Goal: Task Accomplishment & Management: Complete application form

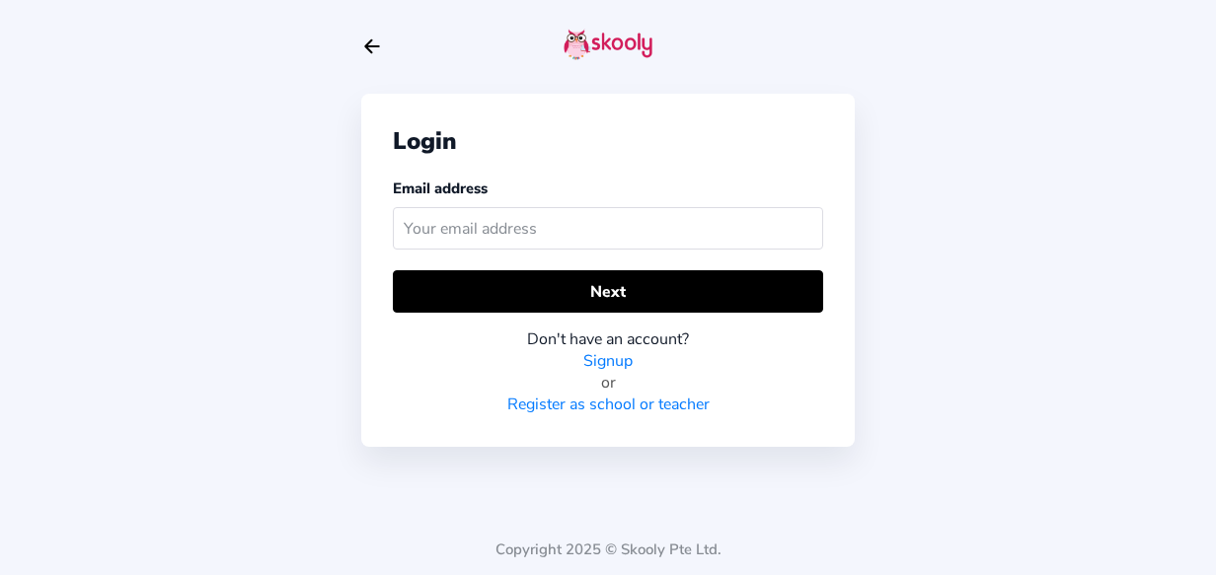
click at [589, 400] on link "Register as school or teacher" at bounding box center [608, 405] width 202 height 22
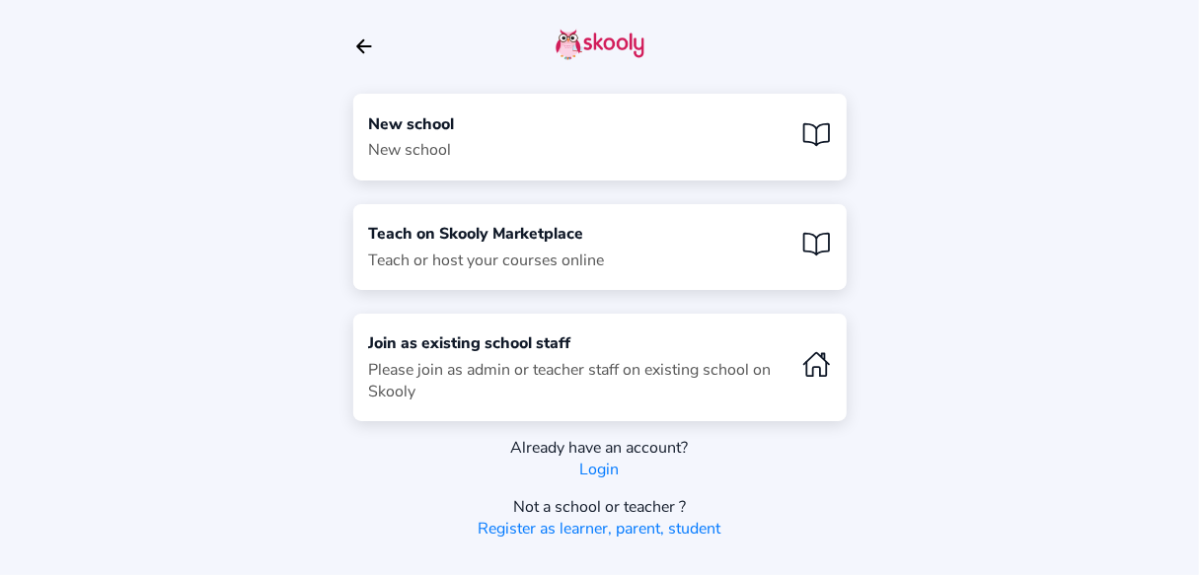
click at [577, 124] on div "New school New school" at bounding box center [599, 137] width 493 height 86
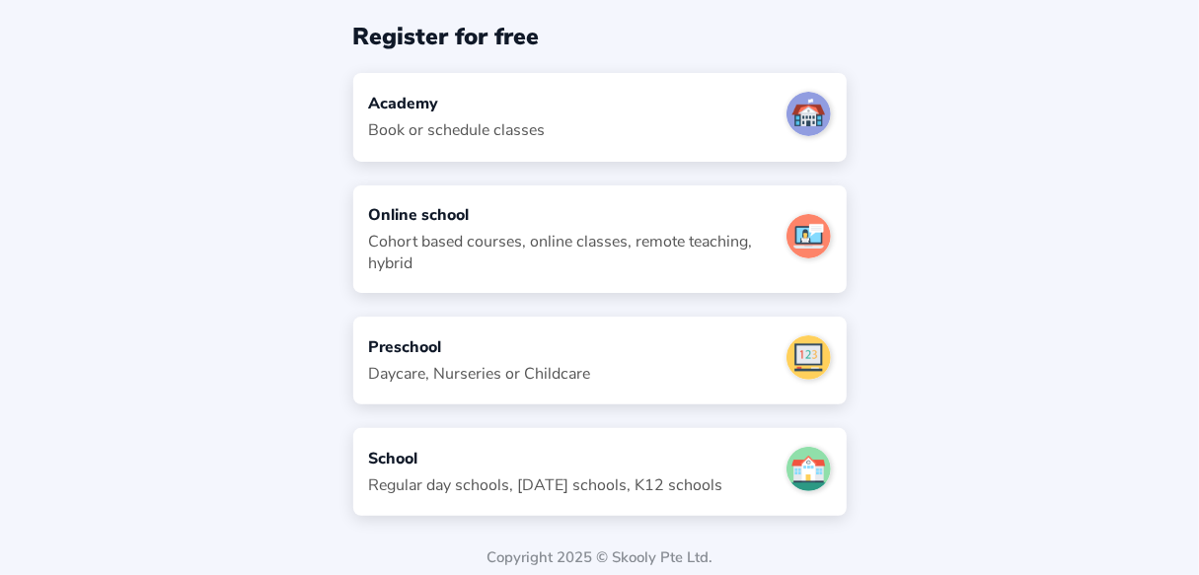
scroll to position [77, 0]
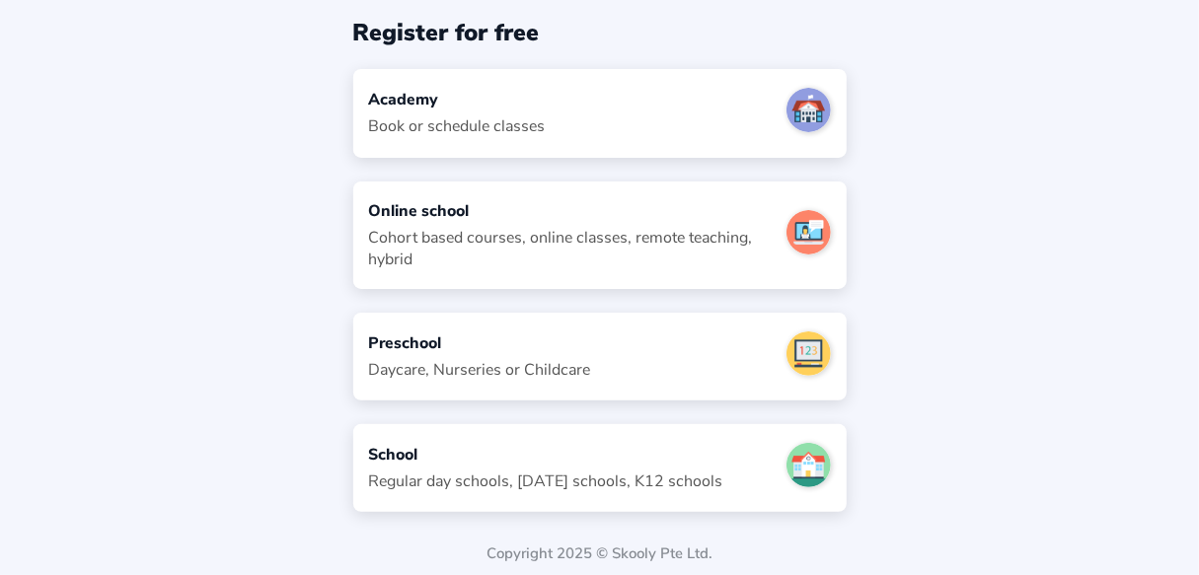
click at [509, 123] on div "Book or schedule classes" at bounding box center [457, 126] width 177 height 22
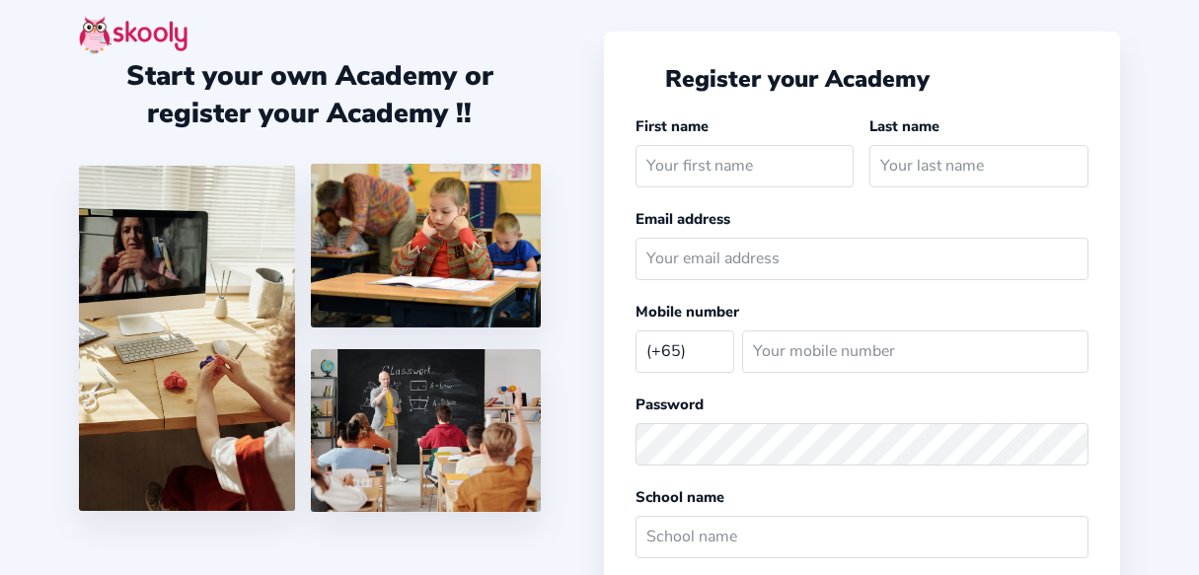
select select "SG"
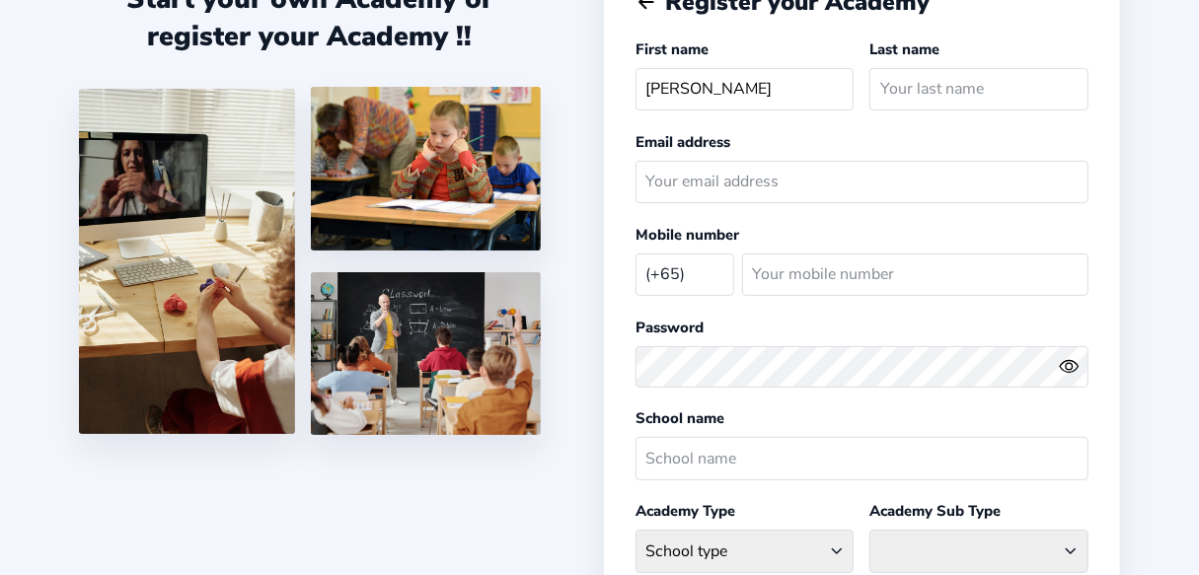
type input "Vivian"
type input "Gao"
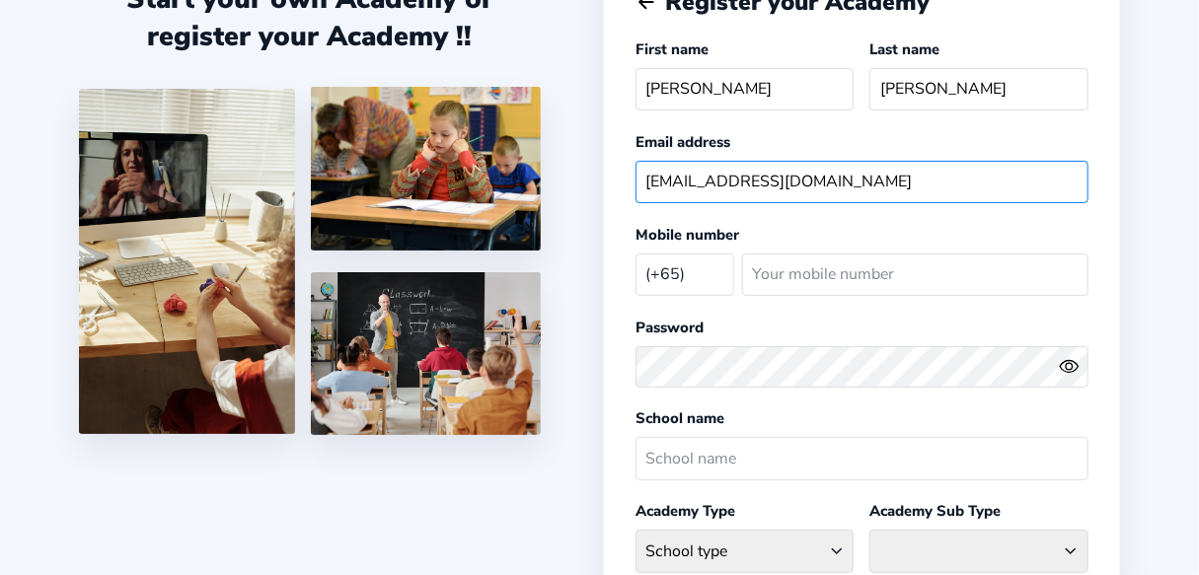
type input "asiamusic@live.cn"
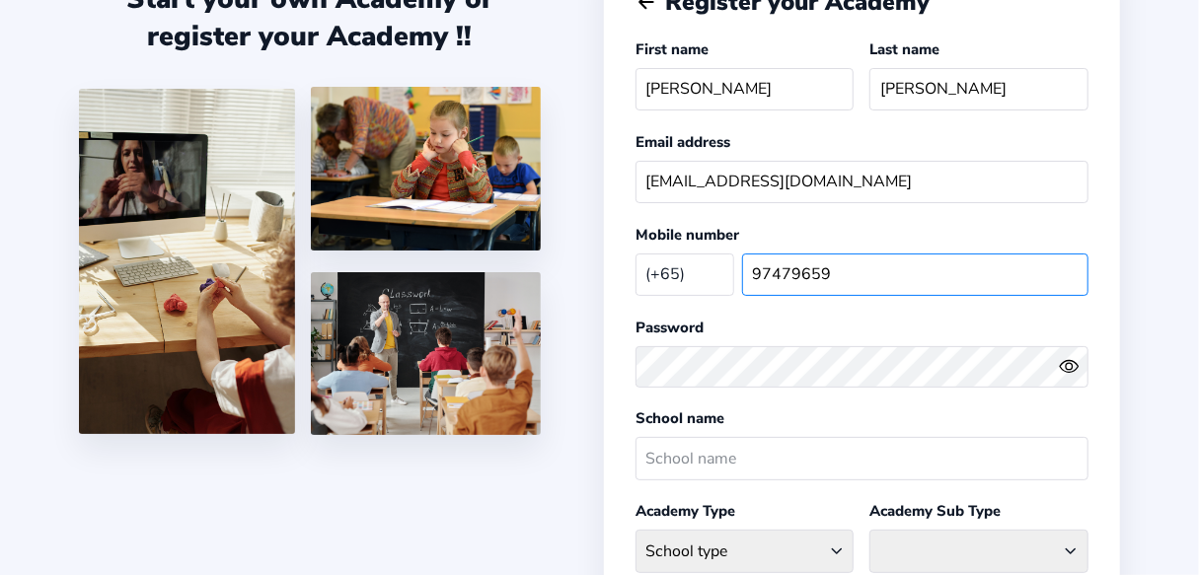
type input "97479659"
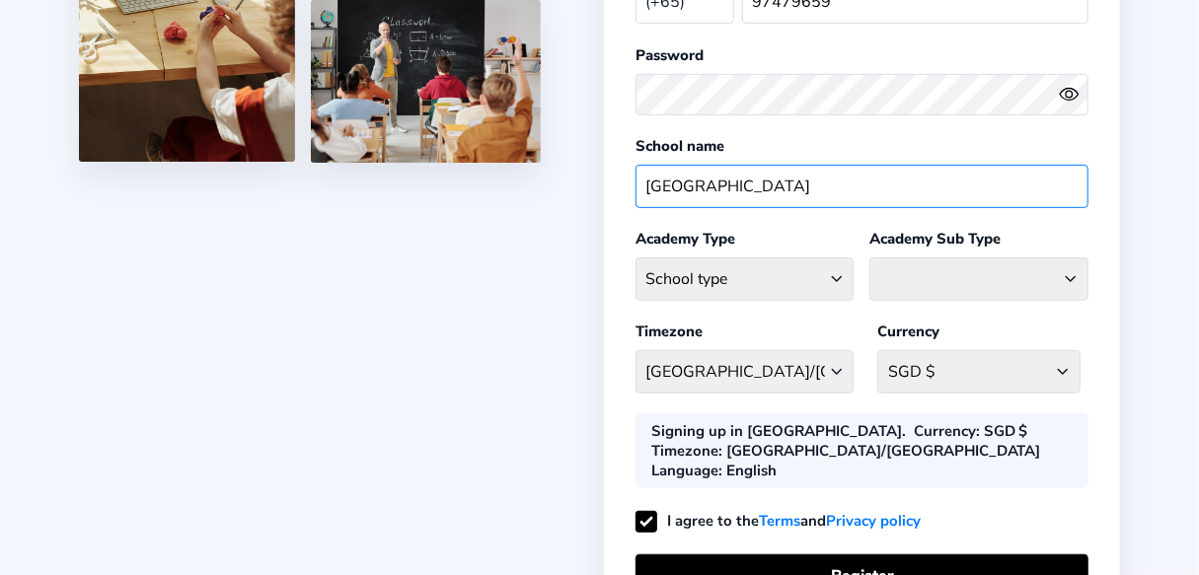
scroll to position [373, 0]
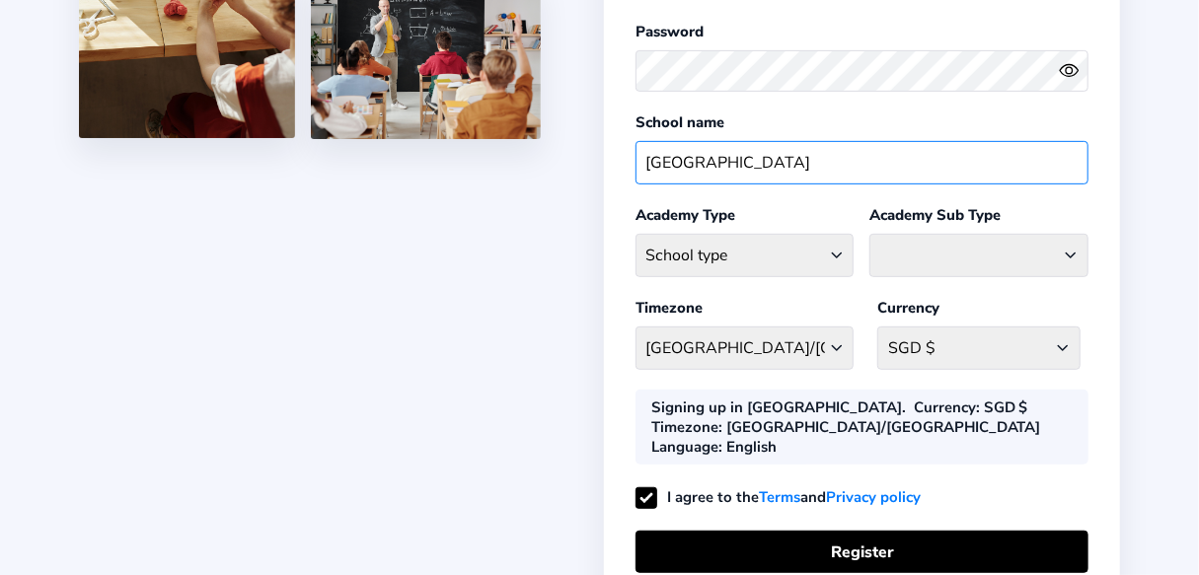
type input "Asia Music School"
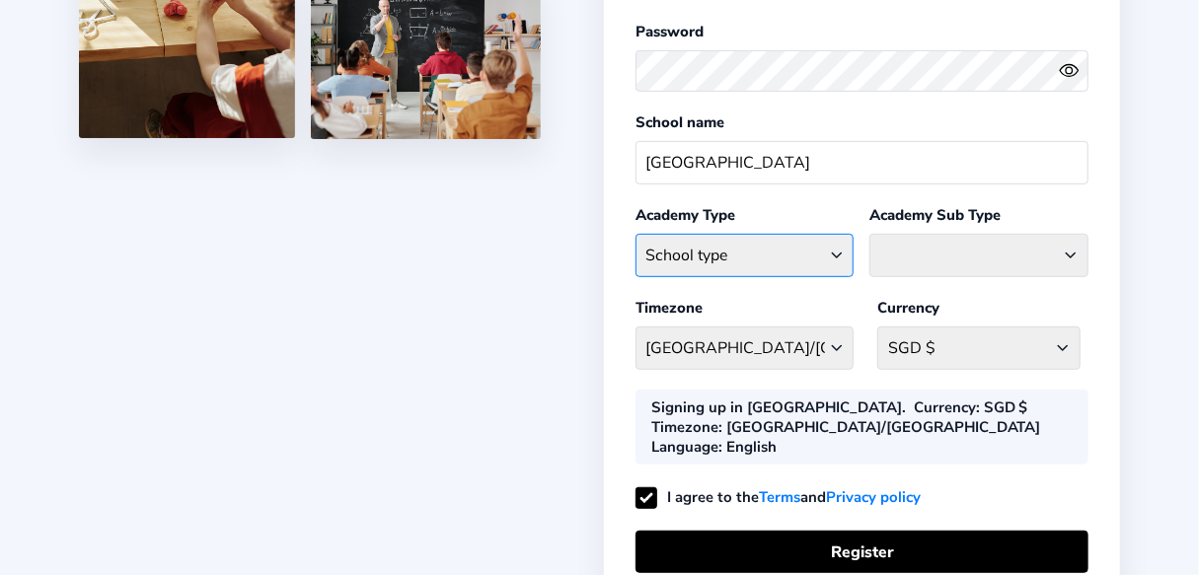
click at [837, 246] on select "School type Academic Afterschool Arts Dance Homeschool Language Martial Arts Mu…" at bounding box center [744, 255] width 219 height 42
select select "M"
click at [635, 234] on select "School type Academic Afterschool Arts Dance Homeschool Language Martial Arts Mu…" at bounding box center [744, 255] width 219 height 42
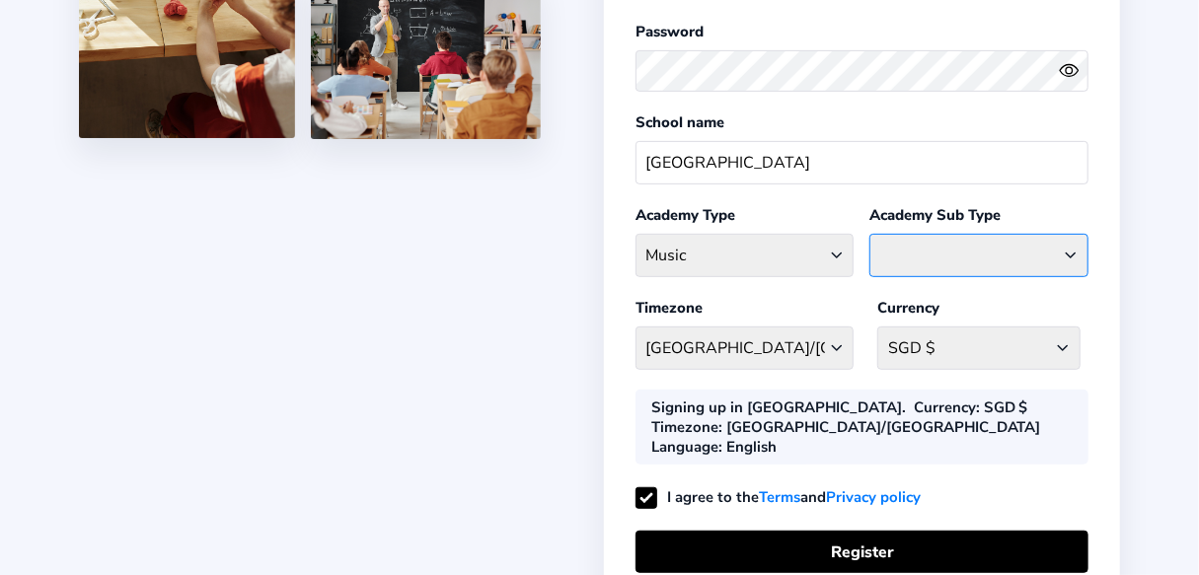
click at [1002, 246] on select "Classical Drums General Music Guitar Piano Violin" at bounding box center [978, 255] width 219 height 42
select select "M"
click at [869, 234] on select "Classical Drums General Music Guitar Piano Violin" at bounding box center [978, 255] width 219 height 42
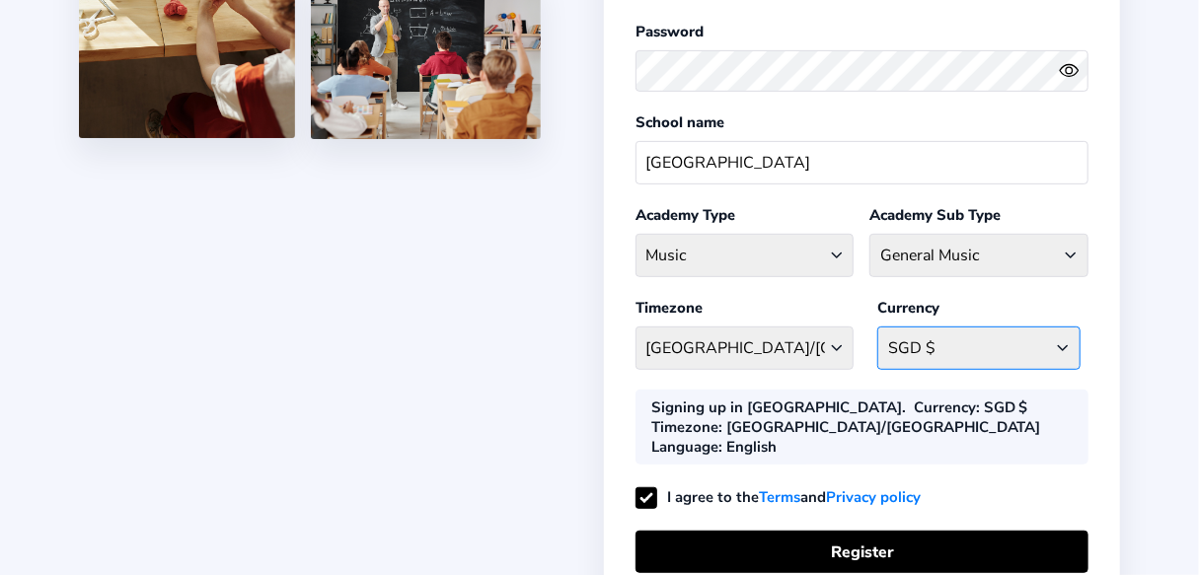
click at [987, 335] on select "SGD $ Afghanistan AFN - ؋. Albania ALL - L Algeria DZD - دج AmericanSamoa USD -…" at bounding box center [978, 348] width 203 height 42
select select "SGD $"
click at [877, 327] on select "SGD $ Afghanistan AFN - ؋. Albania ALL - L Algeria DZD - دج AmericanSamoa USD -…" at bounding box center [978, 348] width 203 height 42
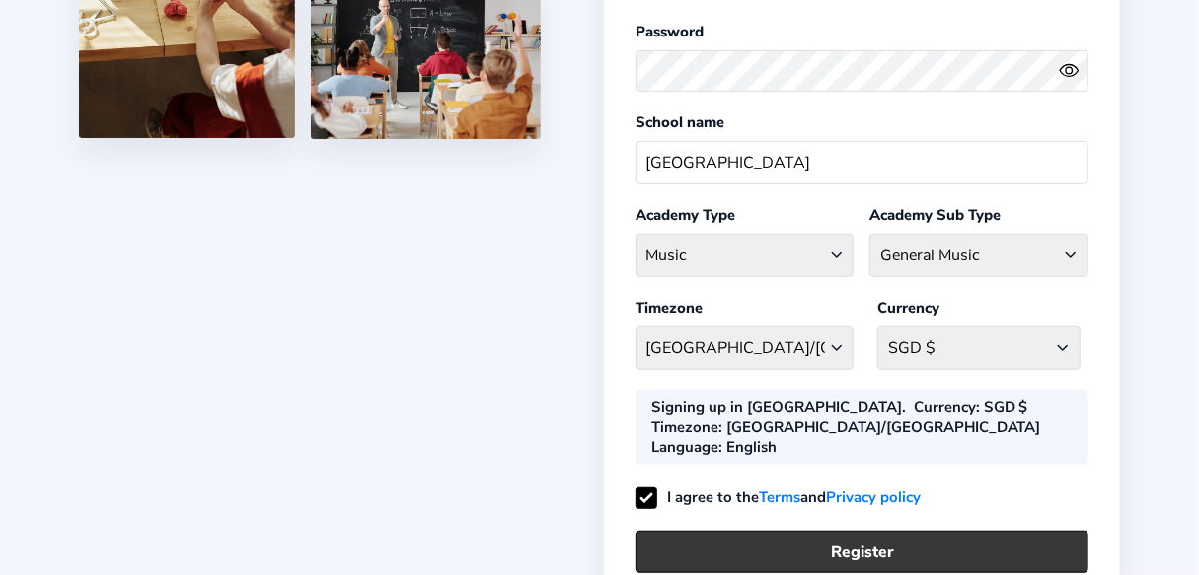
click at [986, 531] on button "Register" at bounding box center [861, 552] width 453 height 42
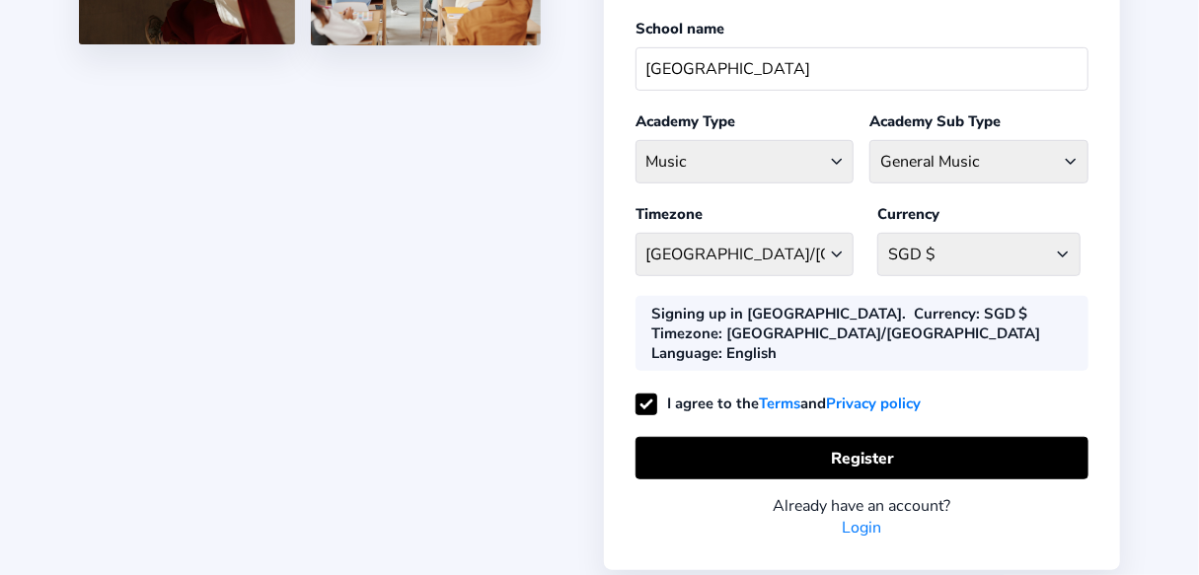
scroll to position [472, 0]
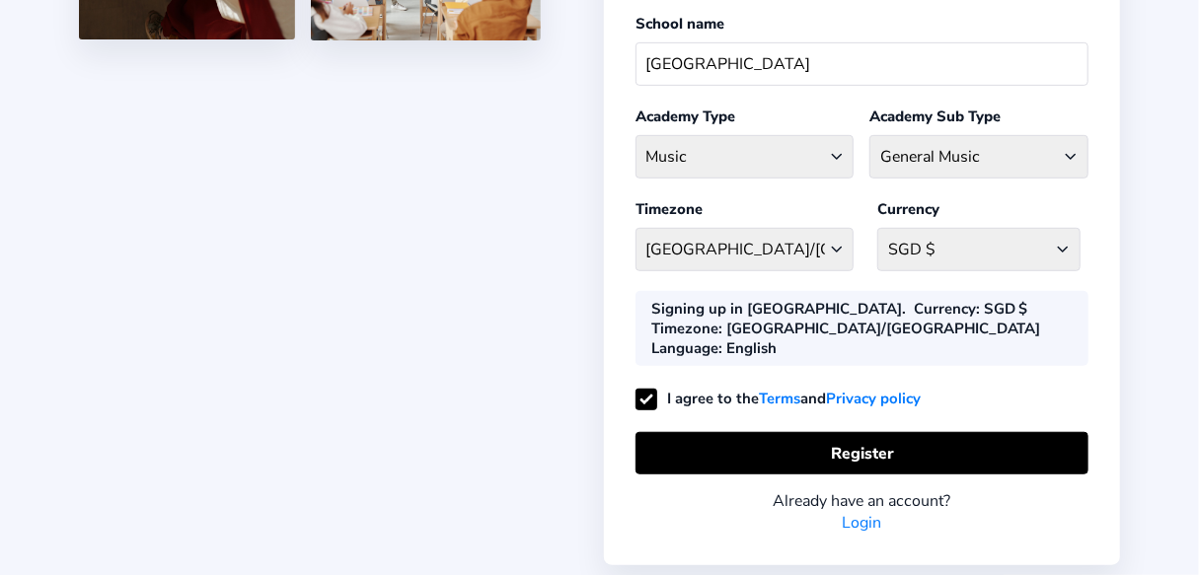
click at [870, 512] on link "Login" at bounding box center [861, 523] width 39 height 22
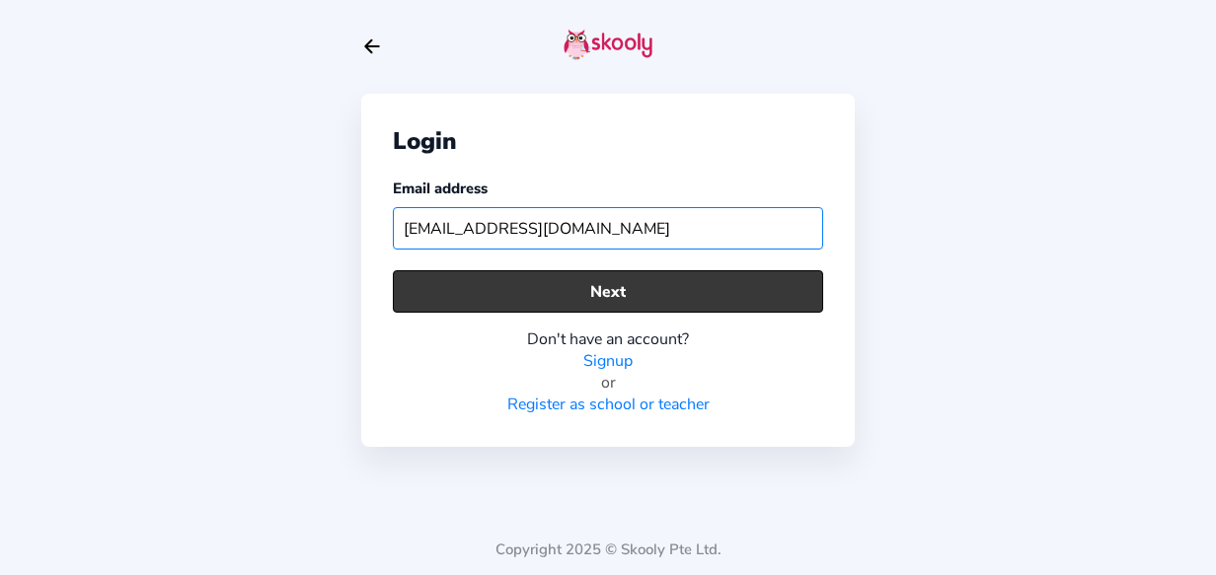
type input "asiamusic@live.cn"
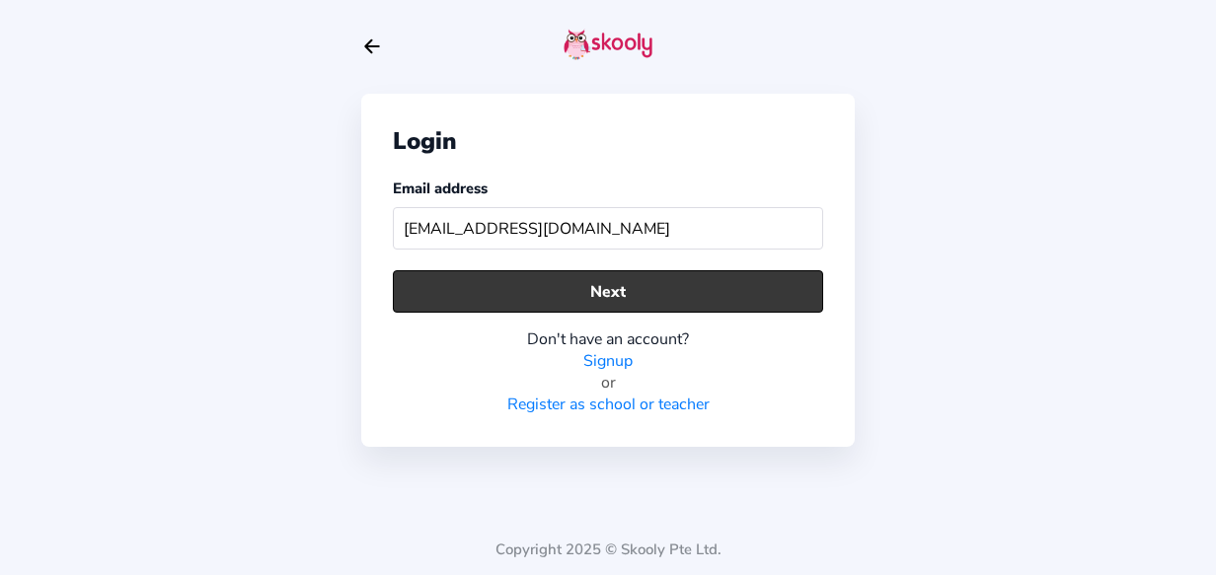
click at [525, 292] on button "Next" at bounding box center [608, 291] width 430 height 42
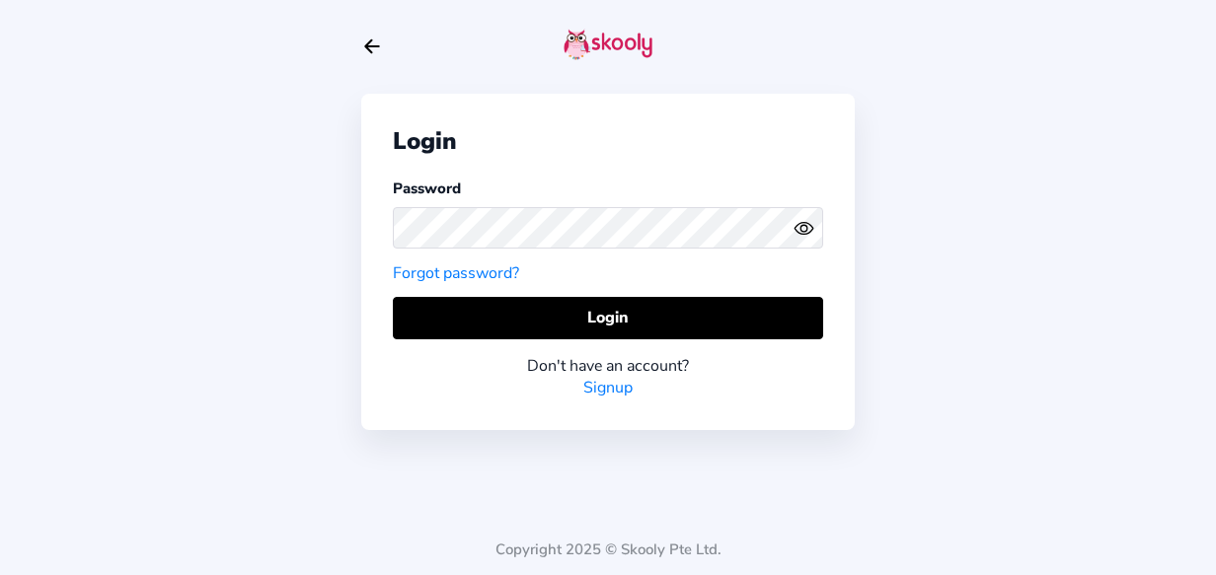
click at [484, 273] on link "Forgot password?" at bounding box center [456, 273] width 126 height 22
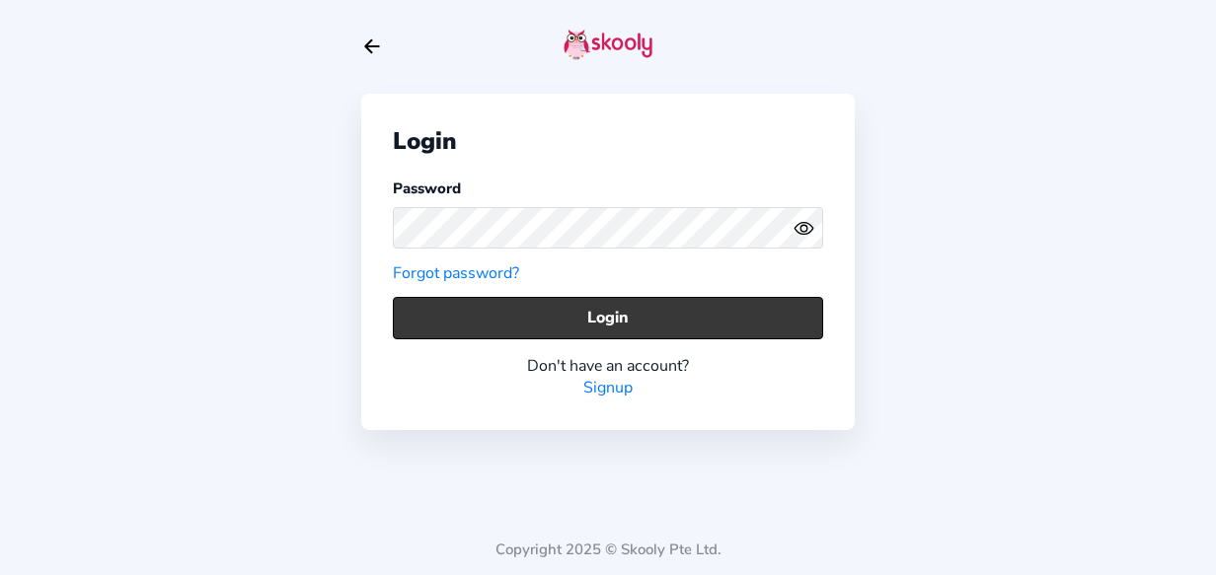
click at [535, 316] on button "Login" at bounding box center [608, 318] width 430 height 42
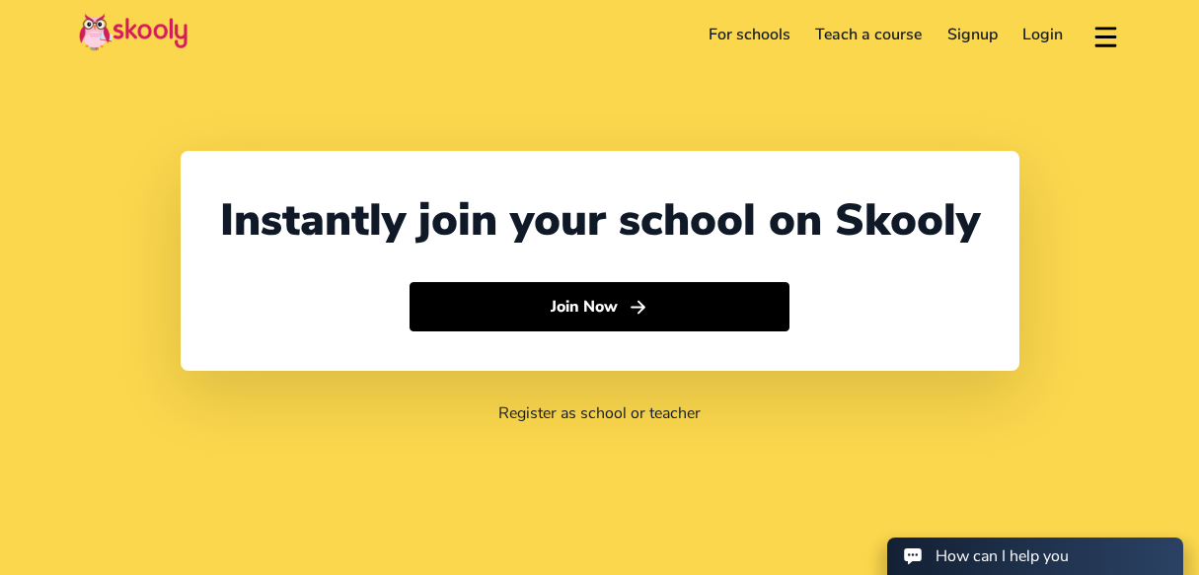
select select "65"
select select "[GEOGRAPHIC_DATA]"
select select "[GEOGRAPHIC_DATA]/[GEOGRAPHIC_DATA]"
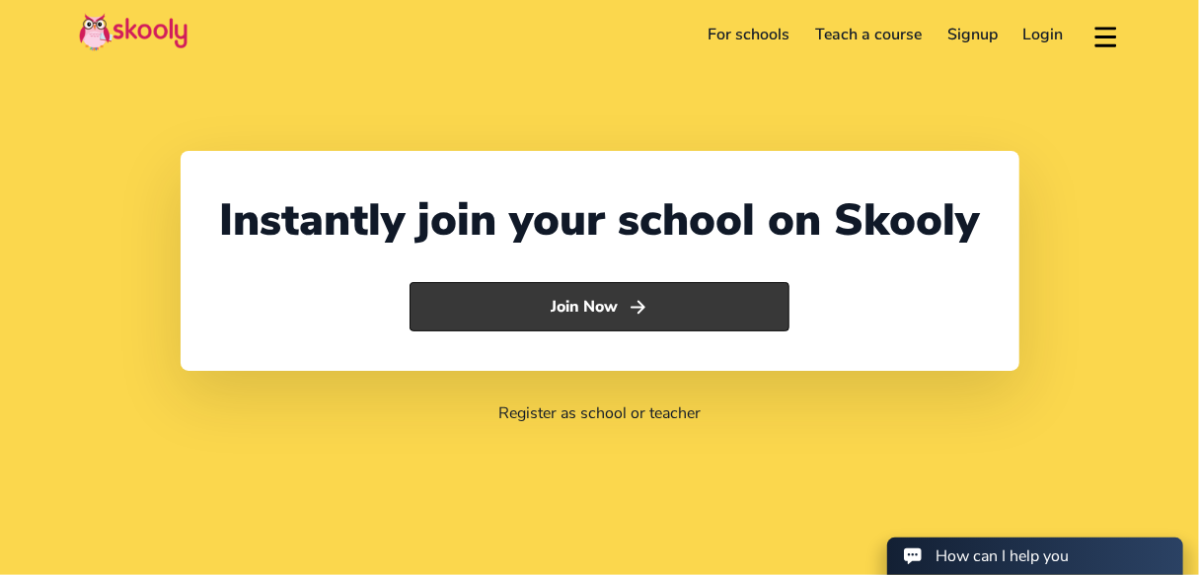
click at [642, 312] on icon "Arrow Forward" at bounding box center [638, 307] width 21 height 21
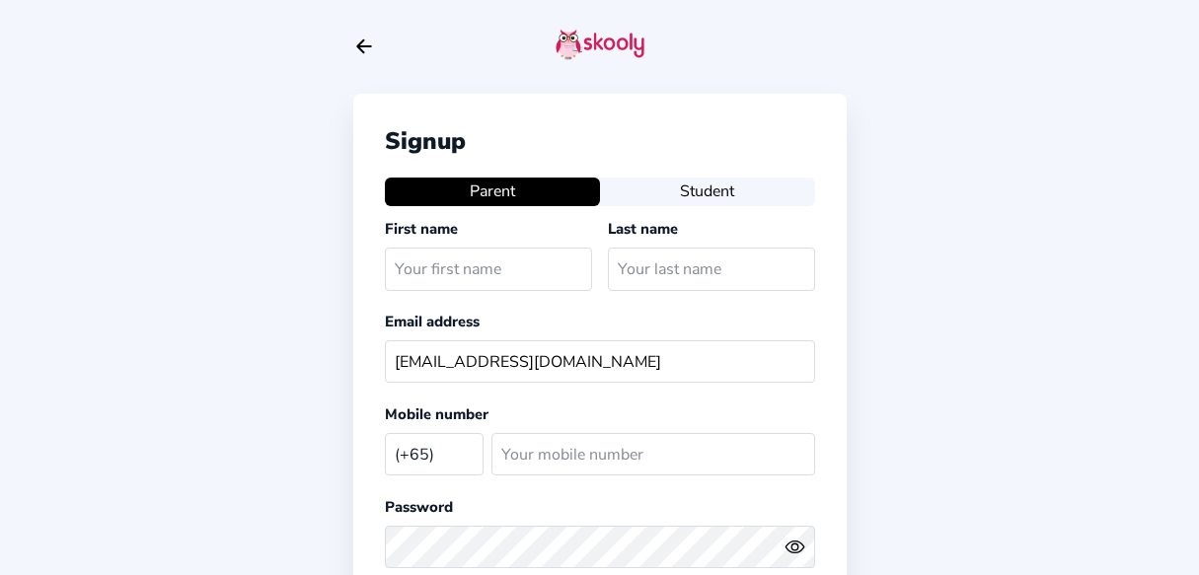
select select "SG"
